Goal: Book appointment/travel/reservation

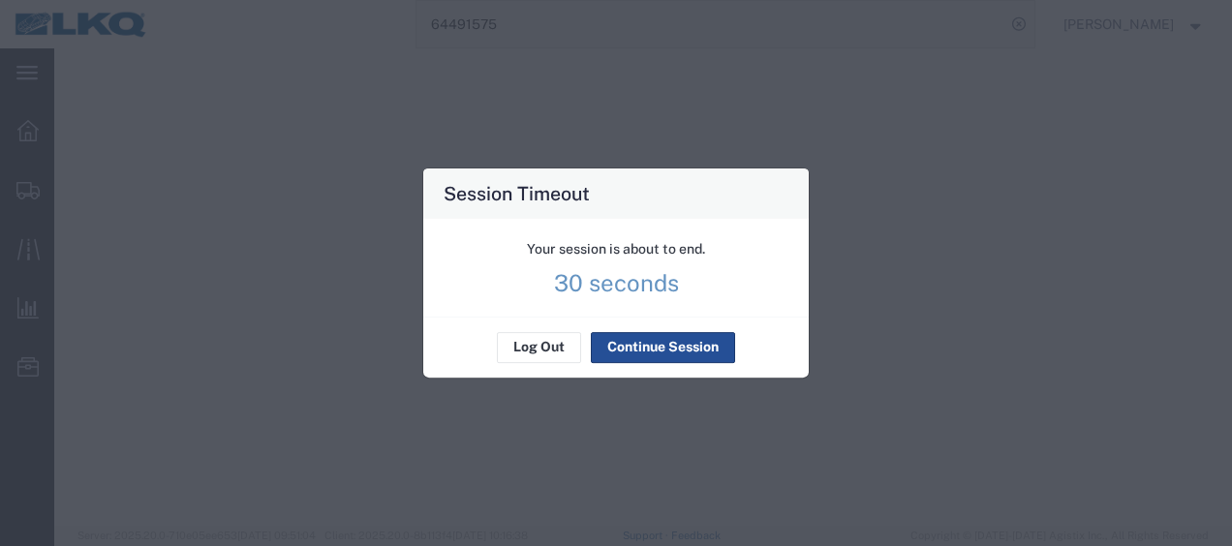
click at [606, 303] on div "Your session is about to end. 30 seconds" at bounding box center [615, 268] width 385 height 98
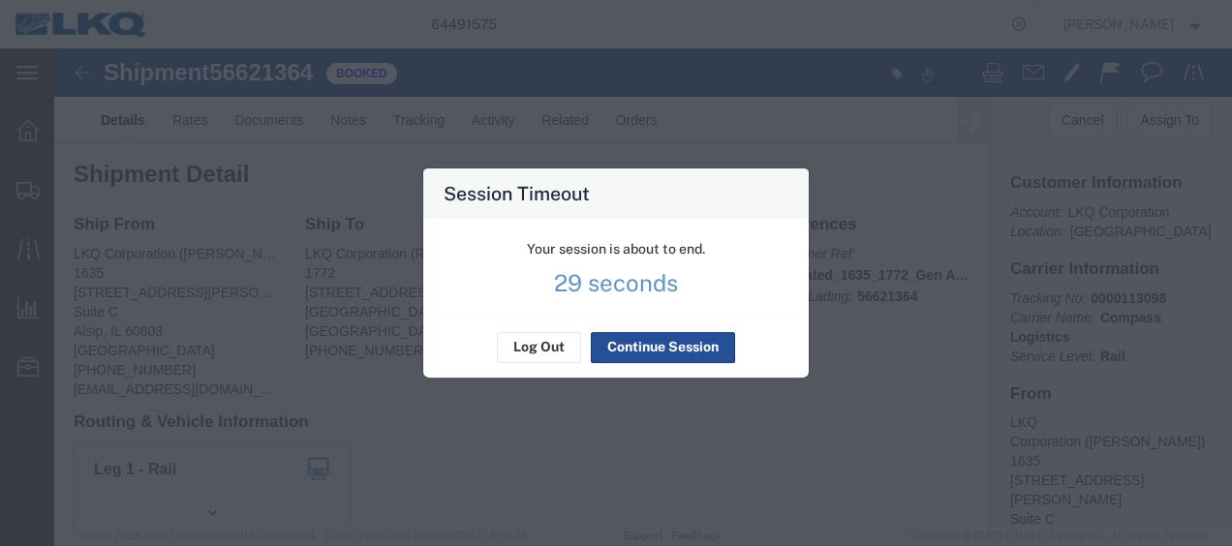
click at [617, 290] on p "29 seconds" at bounding box center [616, 282] width 124 height 19
click at [642, 290] on p "29 seconds" at bounding box center [616, 282] width 124 height 19
click at [683, 353] on button "Continue Session" at bounding box center [663, 347] width 144 height 31
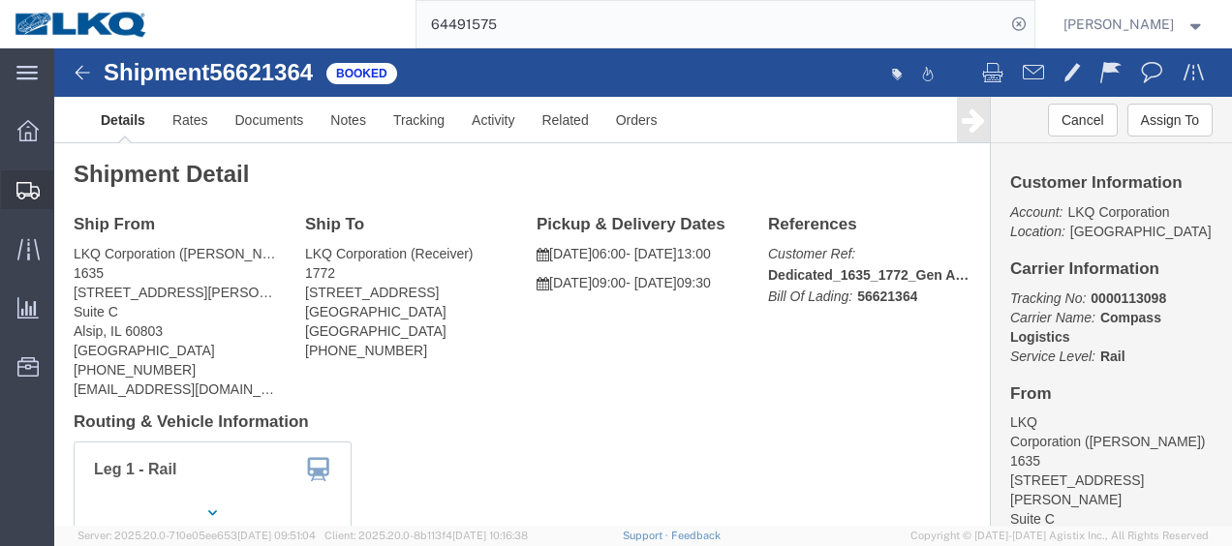
click at [0, 0] on span "Shipment Manager" at bounding box center [0, 0] width 0 height 0
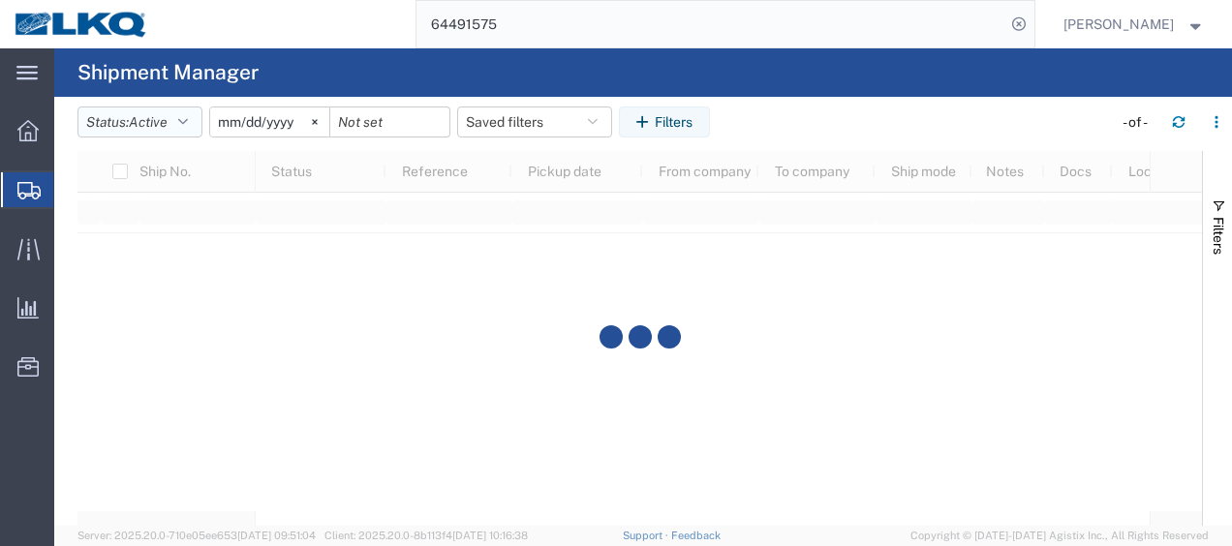
click at [184, 116] on icon "button" at bounding box center [183, 122] width 10 height 14
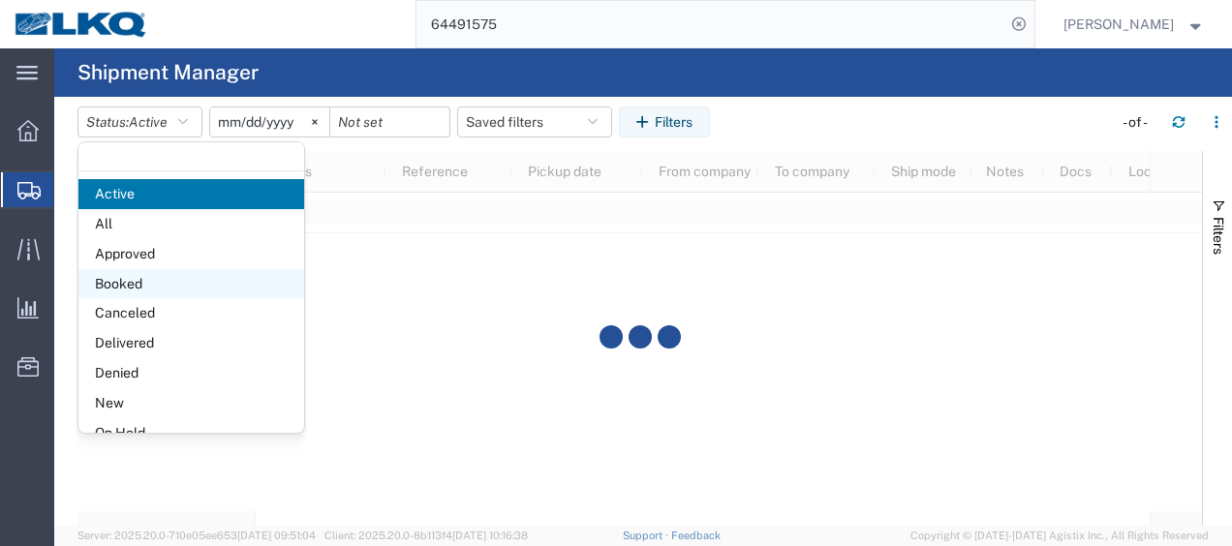
click at [161, 276] on span "Booked" at bounding box center [191, 284] width 226 height 30
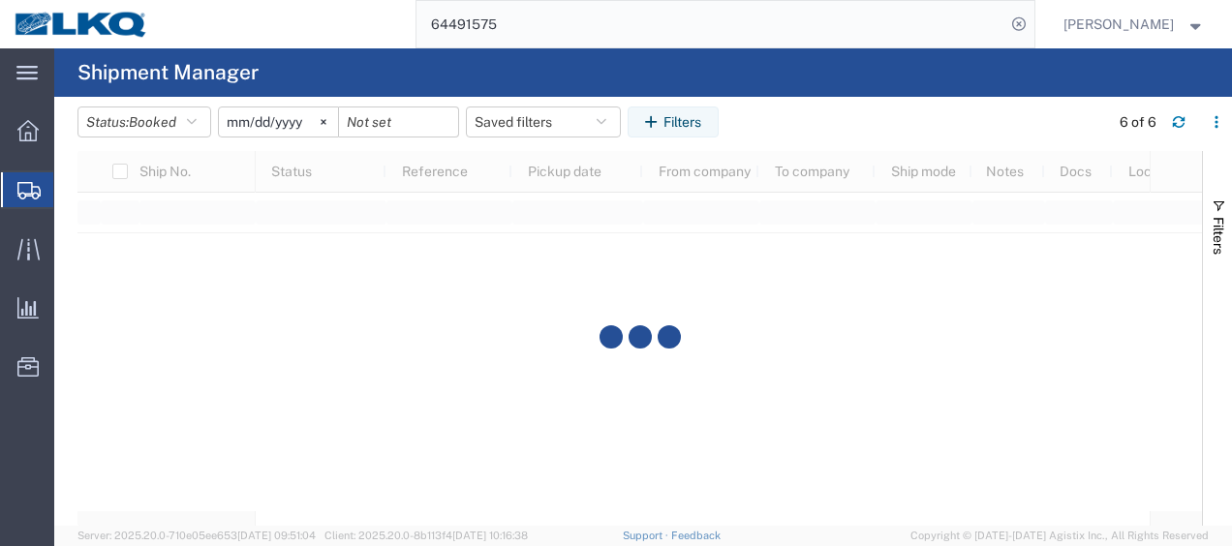
click at [232, 116] on input "[DATE]" at bounding box center [278, 121] width 119 height 29
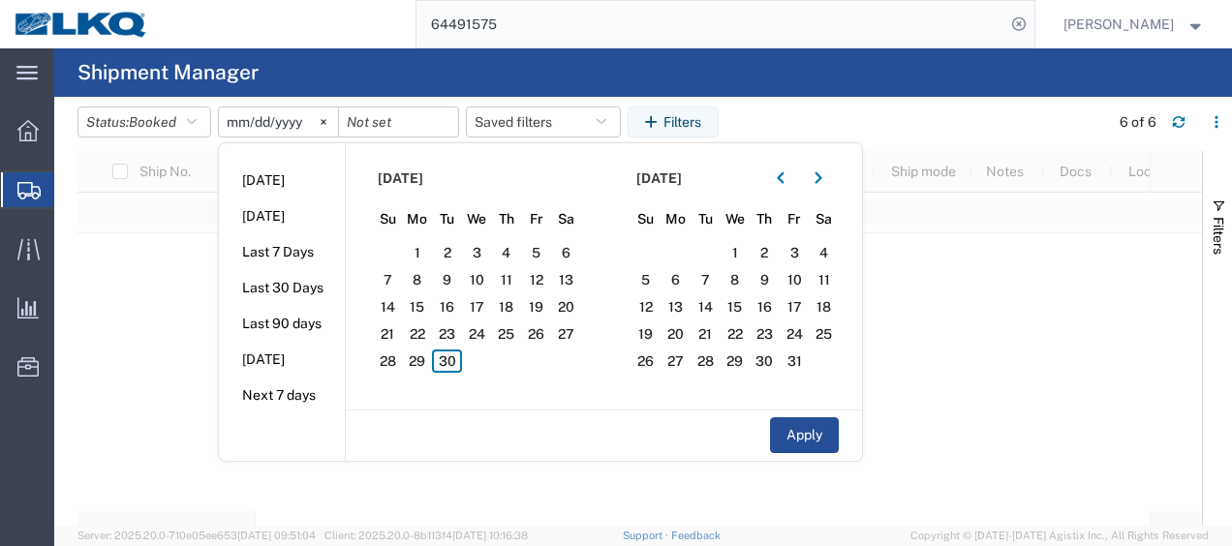
type input "[DATE]"
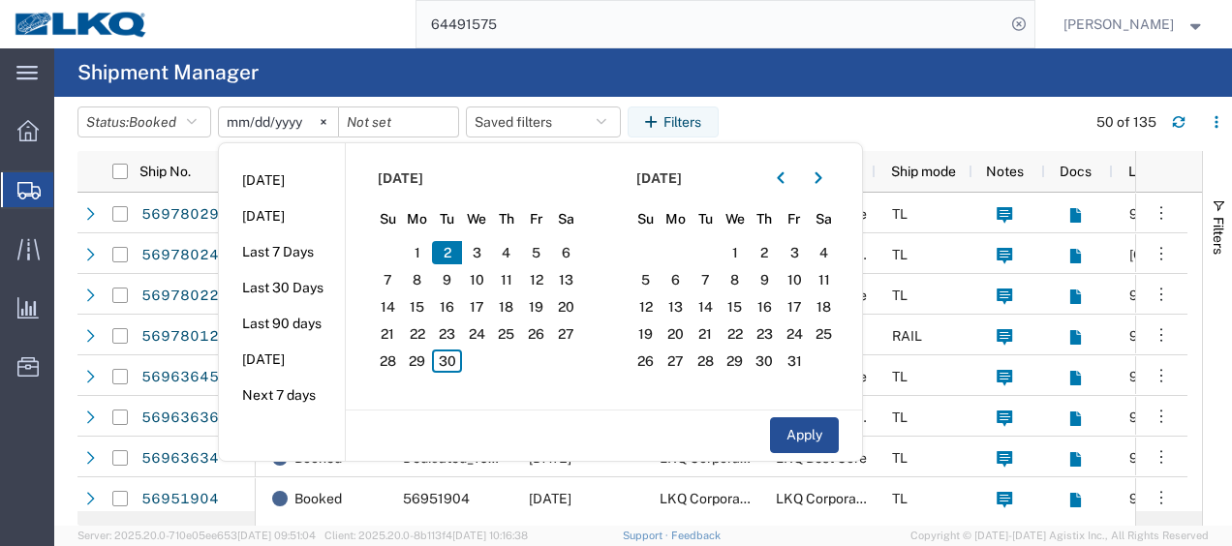
click at [262, 124] on input "[DATE]" at bounding box center [278, 121] width 119 height 29
type input "[DATE]"
click at [445, 358] on span "30" at bounding box center [447, 361] width 30 height 23
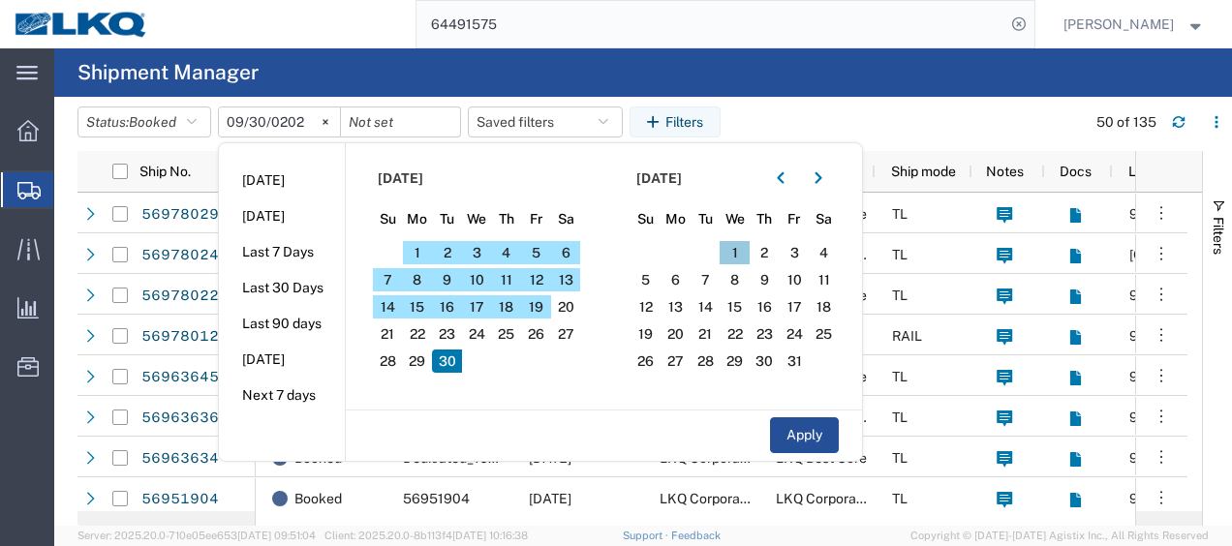
click at [737, 245] on span "1" at bounding box center [734, 252] width 30 height 23
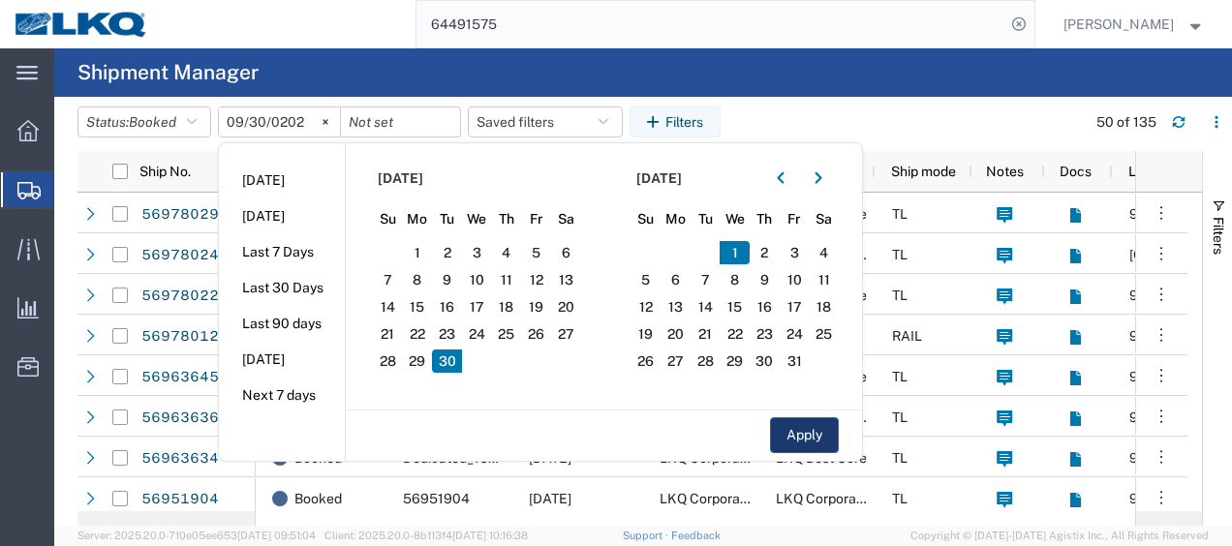
click at [784, 428] on button "Apply" at bounding box center [804, 435] width 69 height 36
type input "[DATE]"
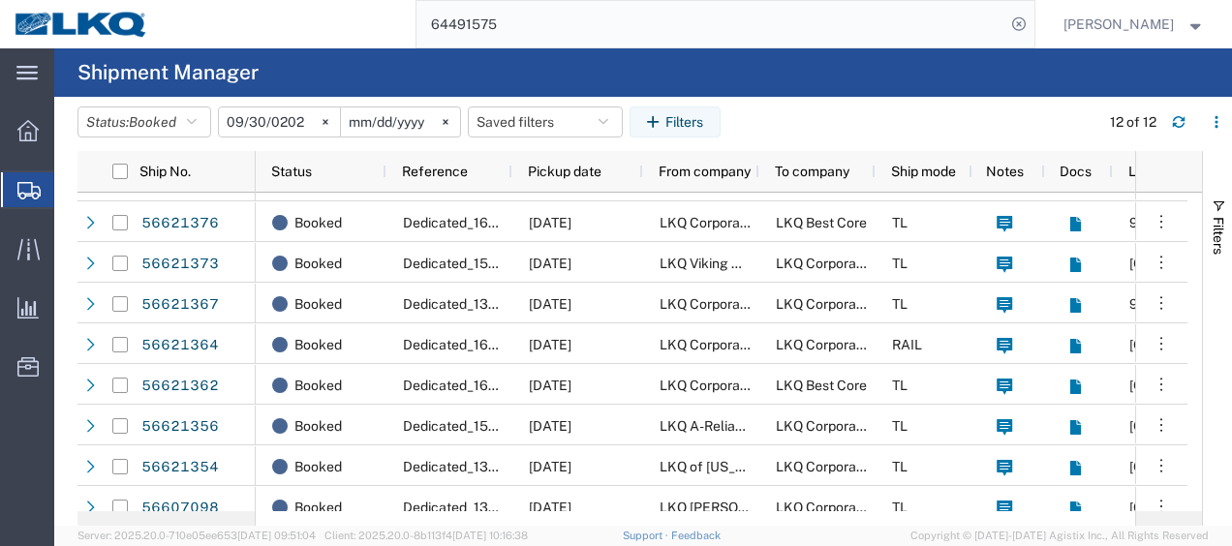
scroll to position [73, 0]
click at [0, 0] on span "Location Appointment" at bounding box center [0, 0] width 0 height 0
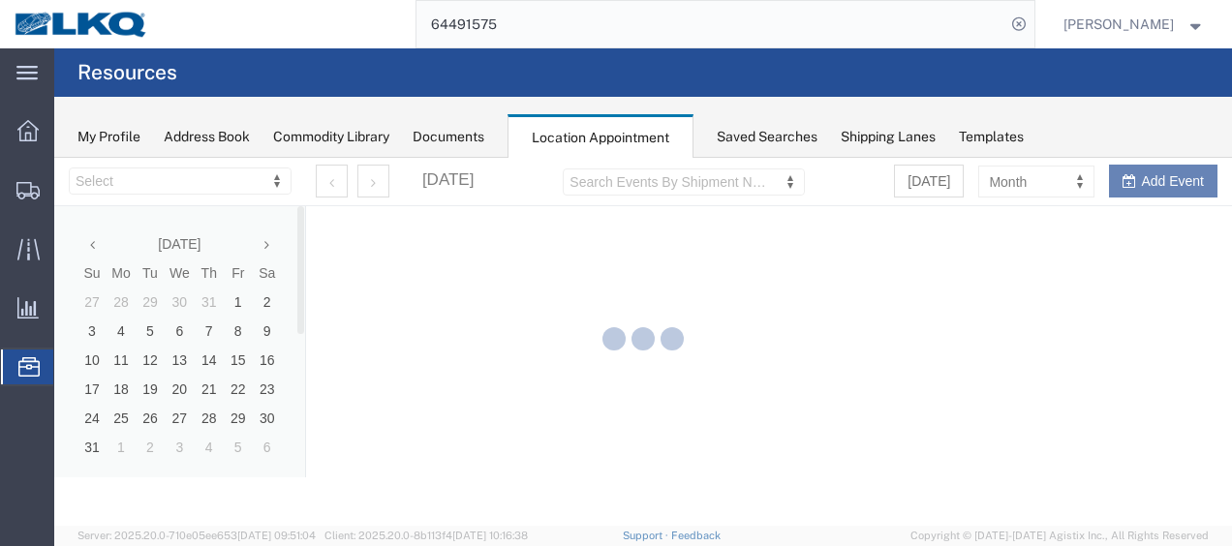
select select "27578"
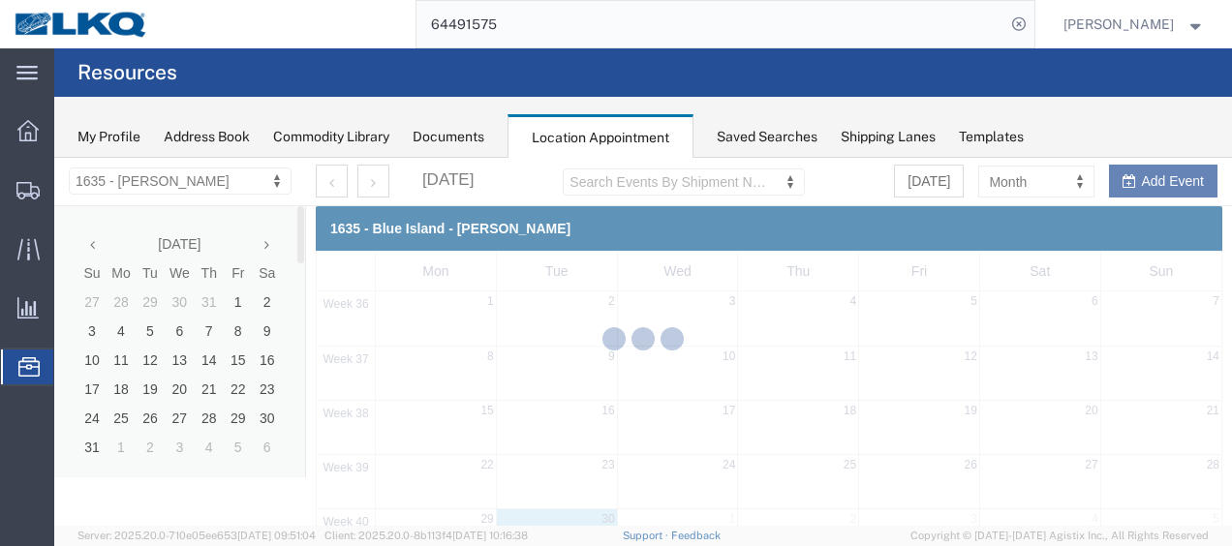
click at [265, 241] on div at bounding box center [642, 342] width 1177 height 368
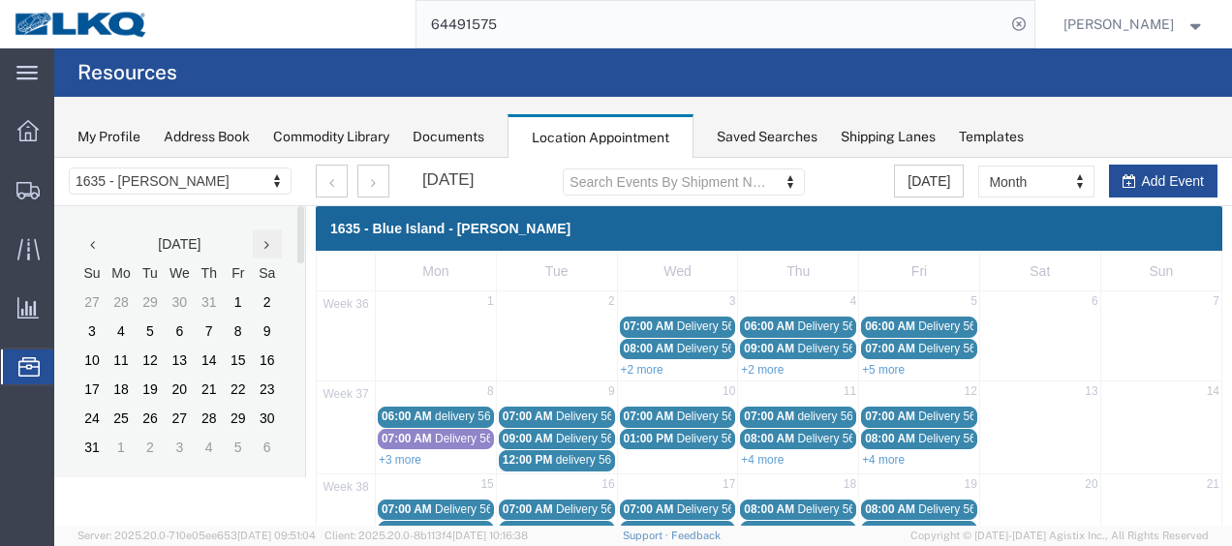
click at [269, 244] on th at bounding box center [267, 243] width 29 height 29
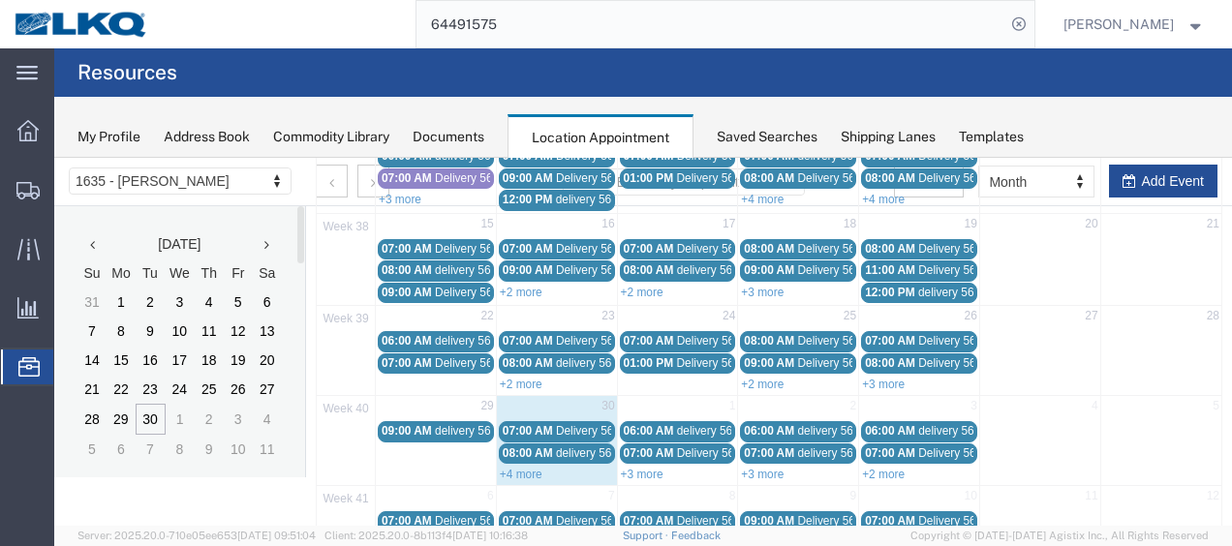
scroll to position [290, 0]
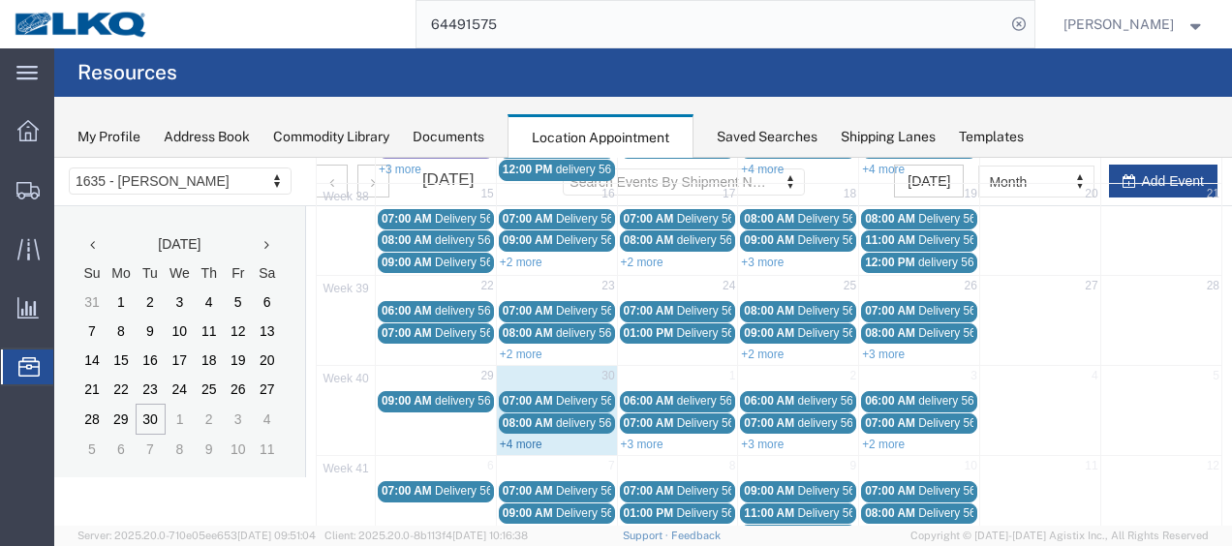
click at [523, 438] on link "+4 more" at bounding box center [521, 445] width 43 height 14
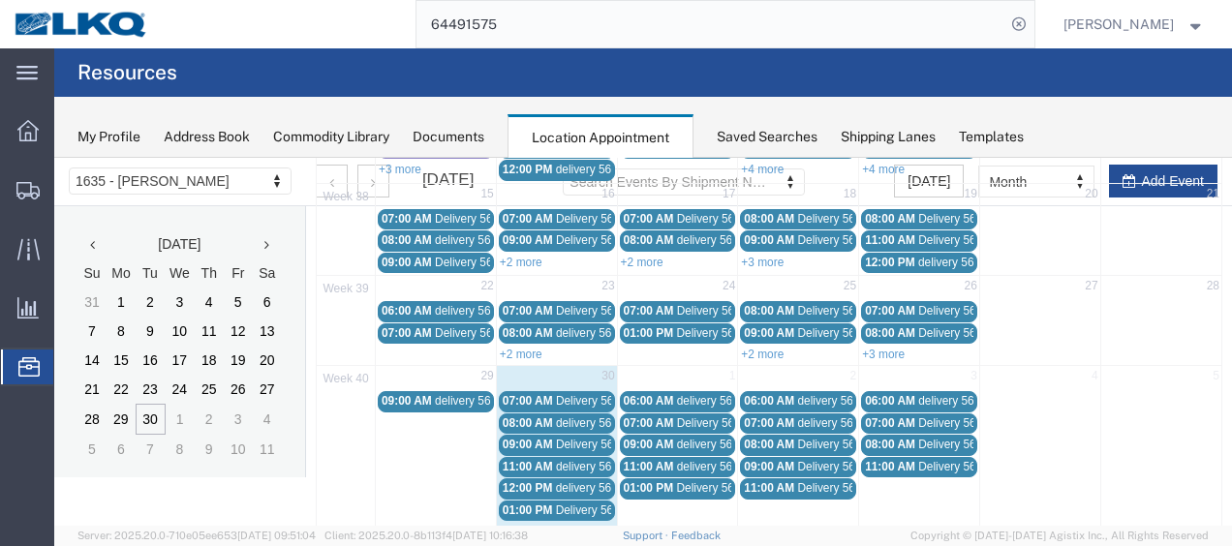
click at [557, 394] on span "Delivery 56593290" at bounding box center [604, 401] width 96 height 14
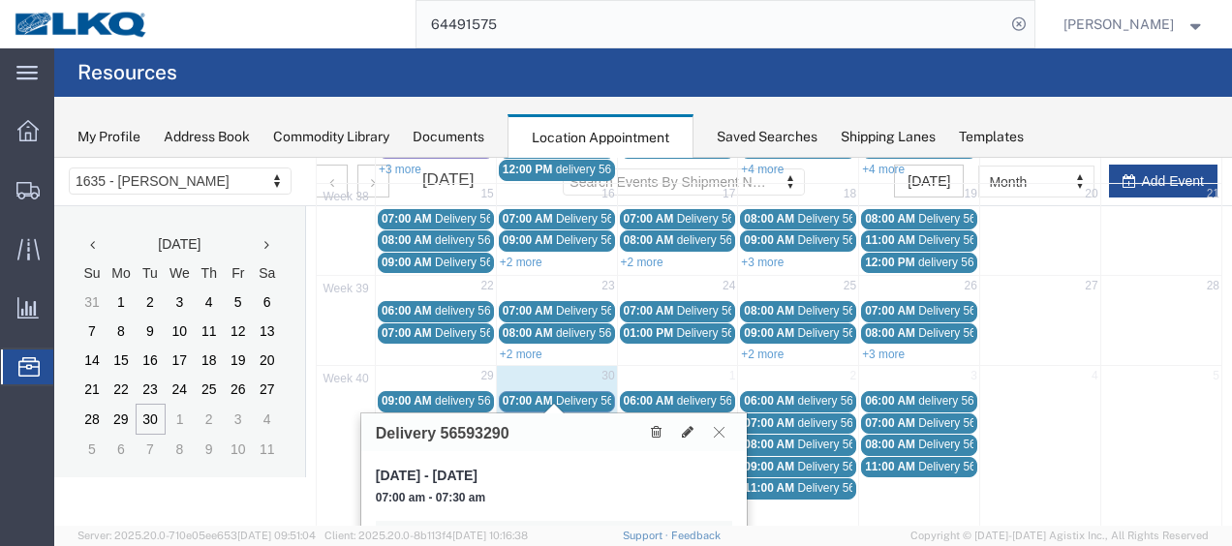
click at [726, 431] on button at bounding box center [719, 432] width 26 height 18
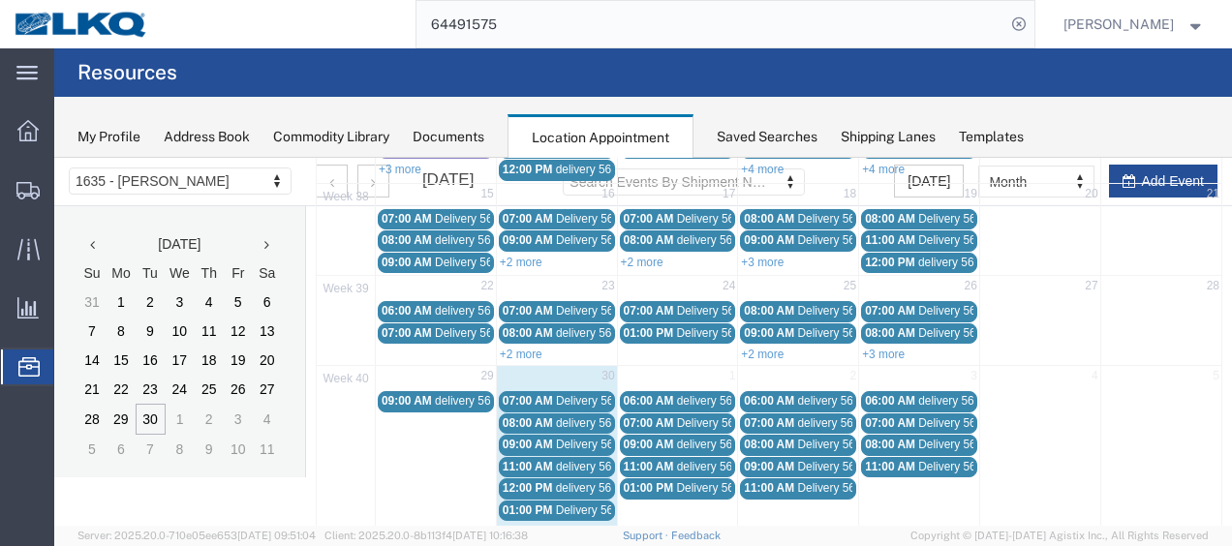
click at [552, 503] on div "01:00 PM Delivery 56577671" at bounding box center [556, 510] width 108 height 15
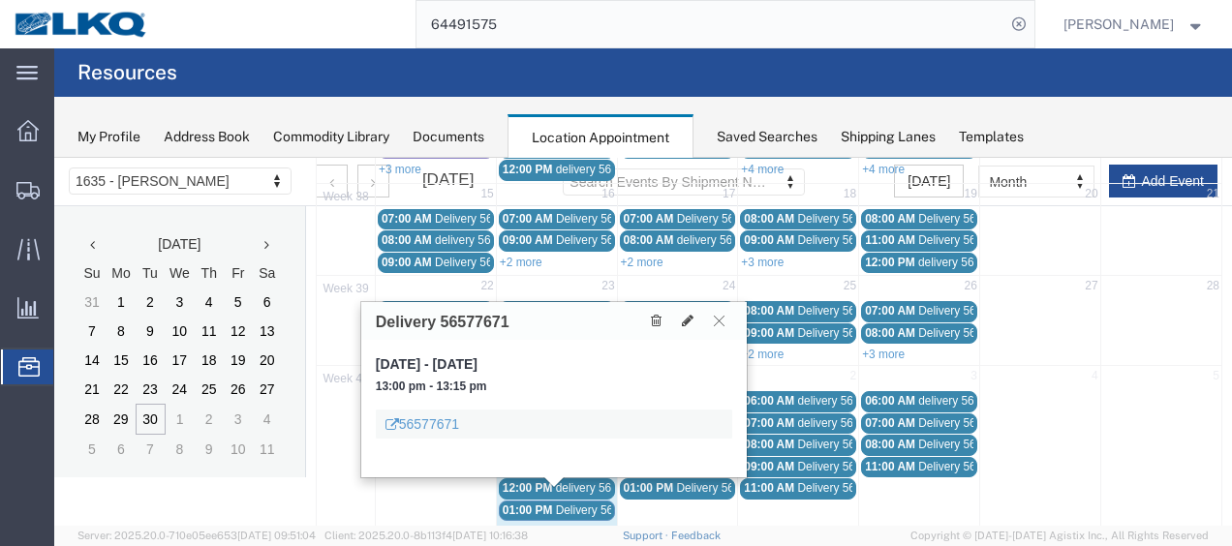
click at [729, 318] on button at bounding box center [719, 321] width 26 height 18
